Goal: Browse casually

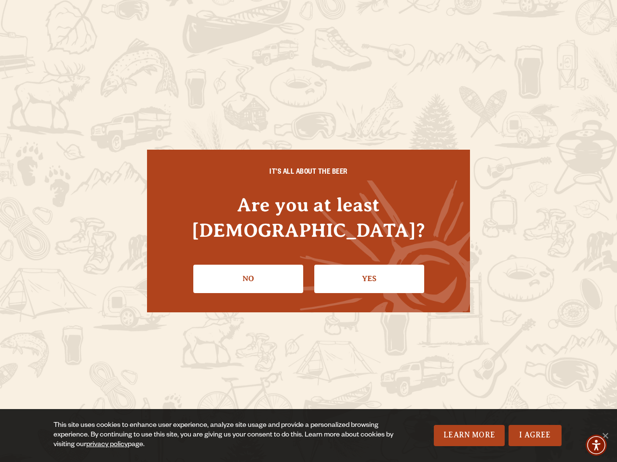
click at [308, 231] on div "IT'S ALL ABOUT THE BEER Are you at least [DEMOGRAPHIC_DATA]? No Yes" at bounding box center [308, 231] width 323 height 162
click at [596, 446] on img "Accessibility Menu" at bounding box center [595, 445] width 21 height 21
